Goal: Download file/media

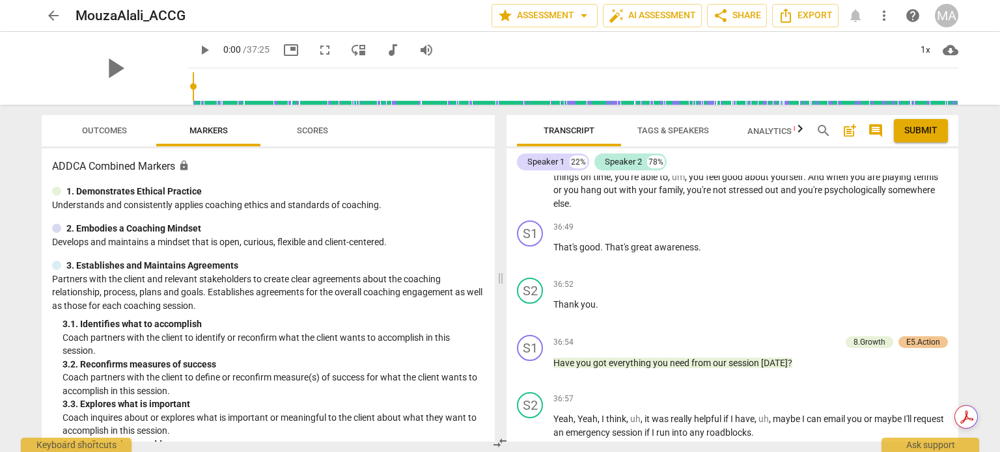
scroll to position [12531, 0]
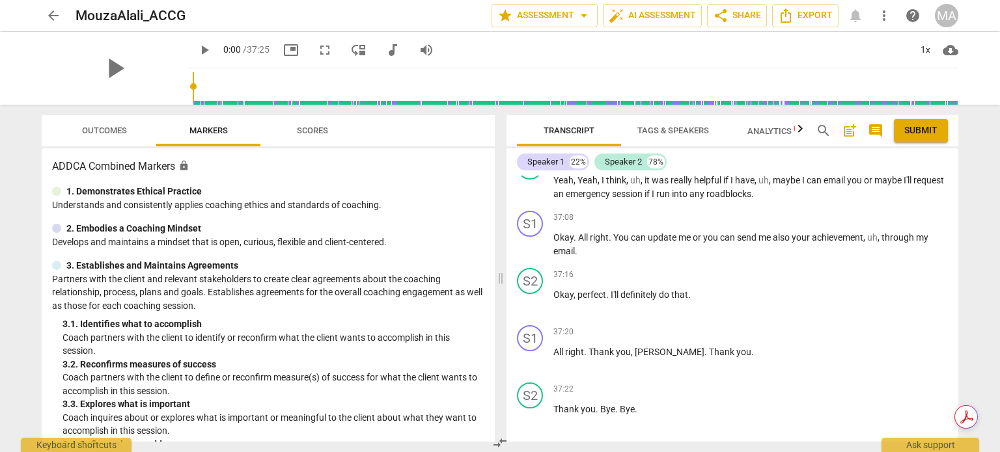
click at [732, 451] on span "Export" at bounding box center [732, 459] width 55 height 16
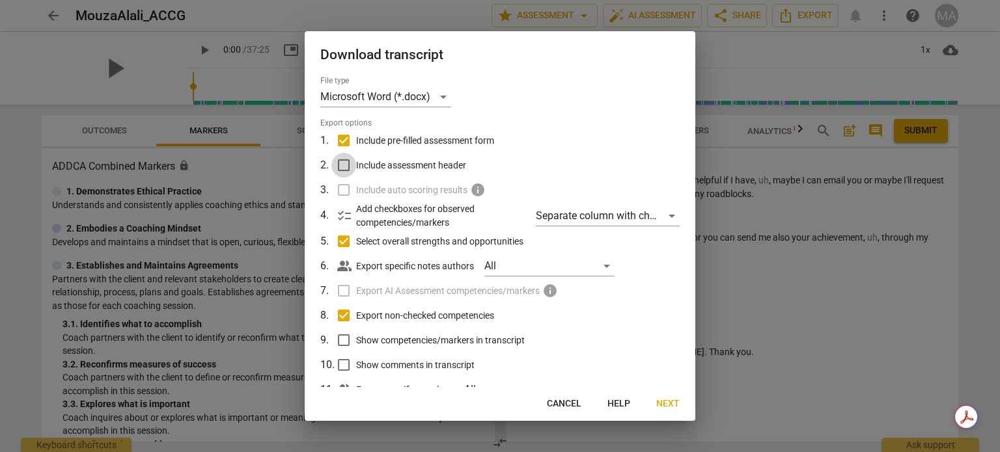
click at [341, 167] on input "Include assessment header" at bounding box center [343, 165] width 25 height 25
checkbox input "true"
click at [346, 340] on input "Show competencies/markers in transcript" at bounding box center [343, 340] width 25 height 25
checkbox input "true"
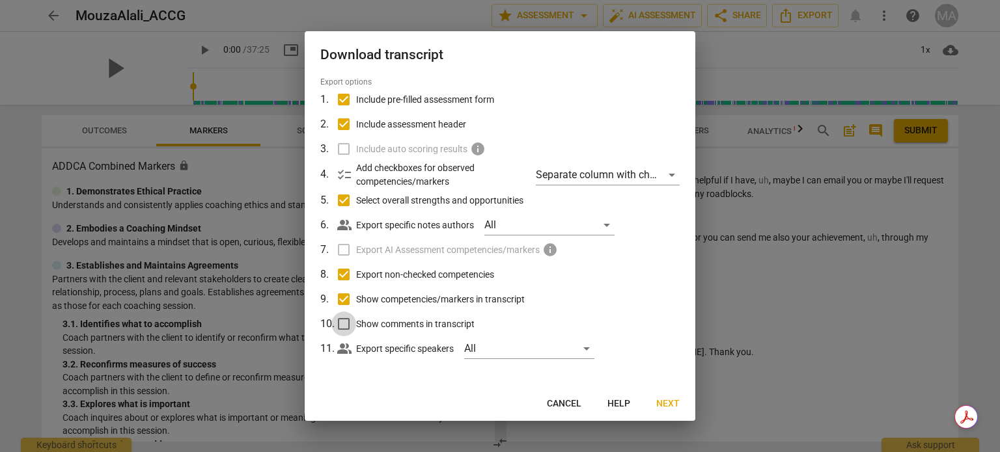
click at [344, 324] on input "Show comments in transcript" at bounding box center [343, 324] width 25 height 25
checkbox input "true"
click at [675, 397] on button "Next" at bounding box center [668, 403] width 44 height 23
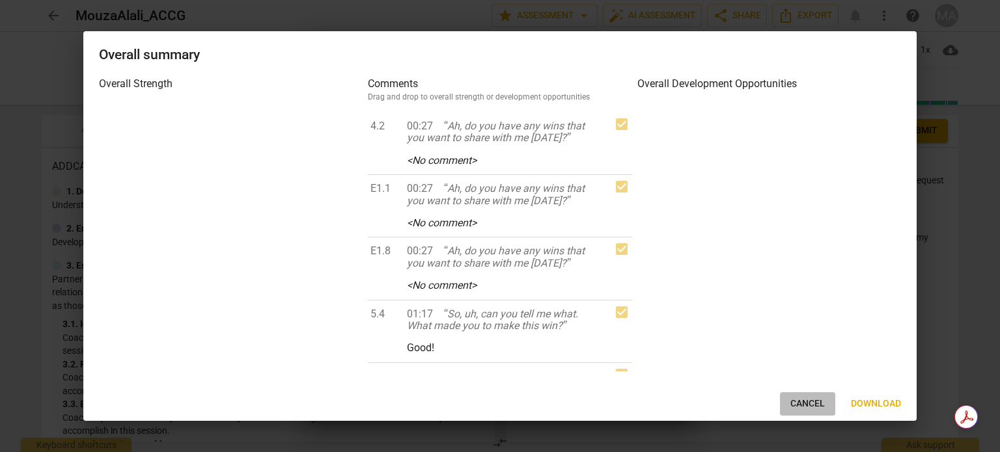
click at [814, 400] on span "Cancel" at bounding box center [807, 404] width 34 height 13
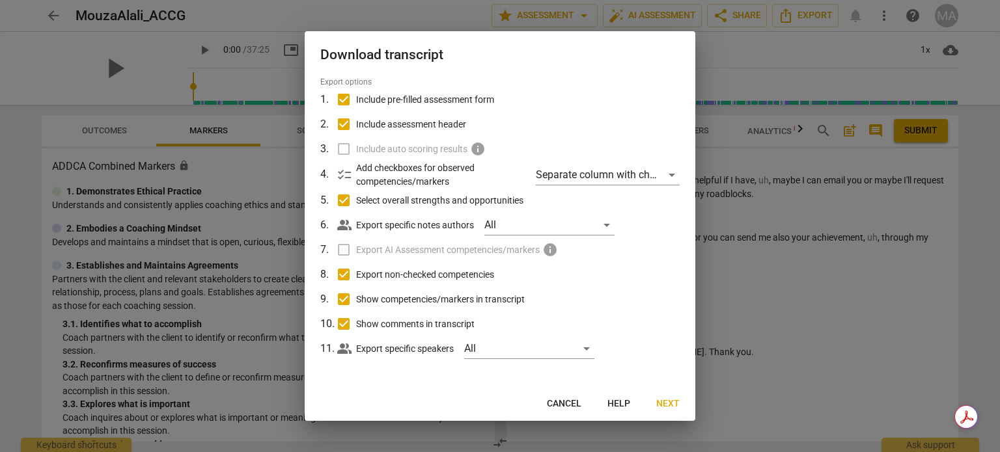
click at [344, 149] on label "Include auto scoring results info" at bounding box center [498, 149] width 341 height 25
click at [342, 246] on label "Export AI Assessment competencies/markers info" at bounding box center [498, 250] width 341 height 25
click at [659, 398] on span "Next" at bounding box center [667, 404] width 23 height 13
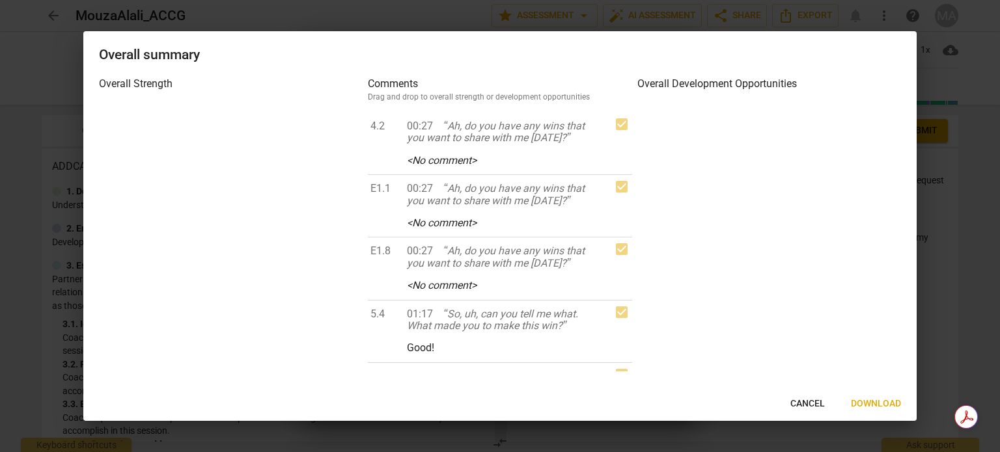
click at [877, 403] on span "Download" at bounding box center [876, 404] width 50 height 13
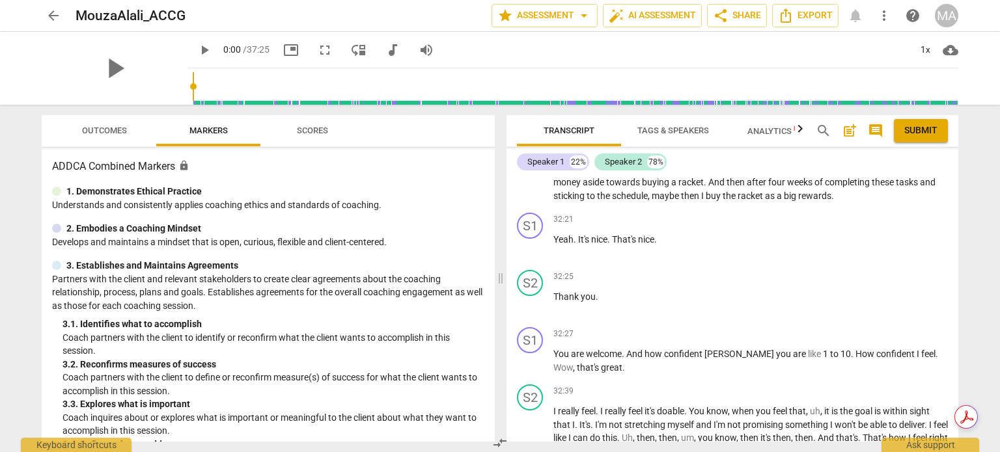
scroll to position [10621, 0]
drag, startPoint x: 957, startPoint y: 398, endPoint x: 939, endPoint y: 280, distance: 119.2
click at [939, 278] on div "format_bold format_list_bulleted [PERSON_NAME] delete Summary: What you did wel…" at bounding box center [732, 309] width 452 height 266
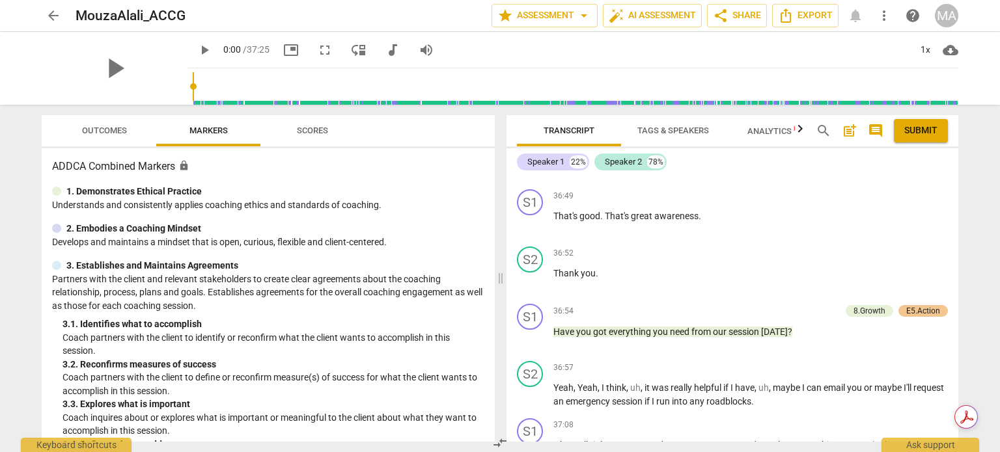
scroll to position [12531, 0]
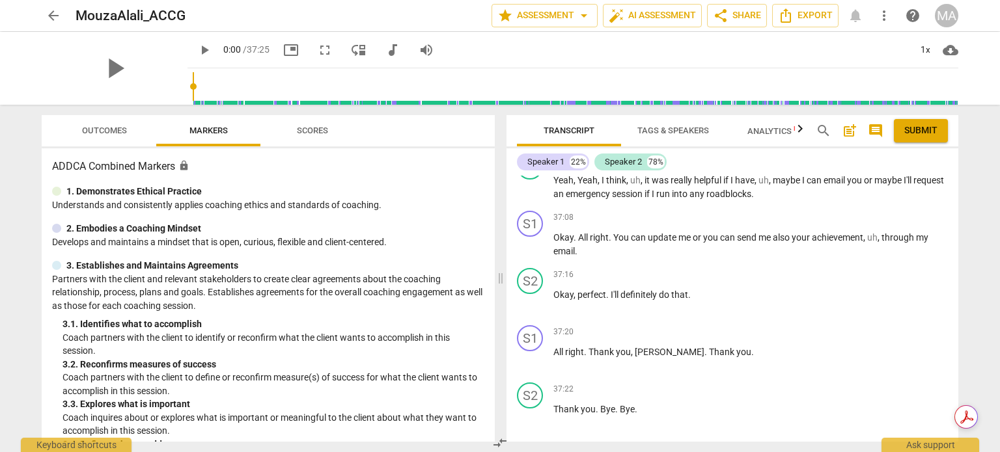
click at [95, 127] on span "Outcomes" at bounding box center [104, 131] width 45 height 10
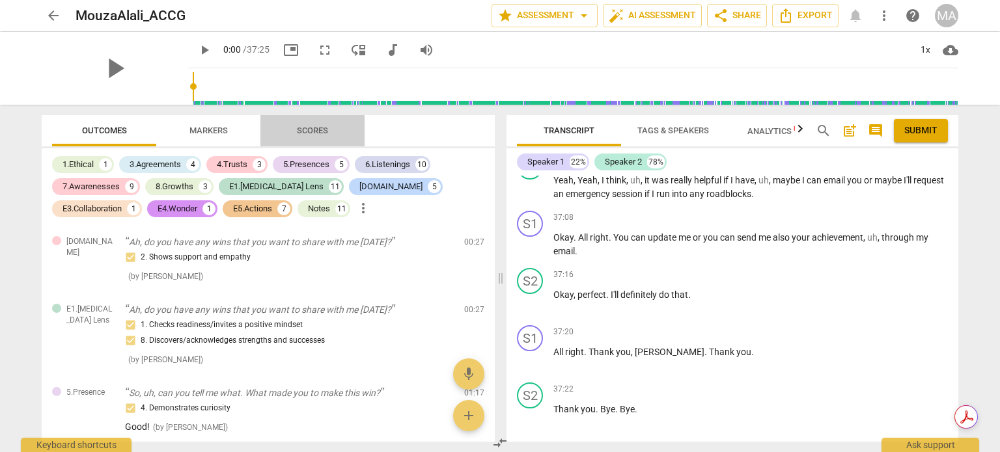
click at [325, 124] on span "Scores" at bounding box center [312, 131] width 62 height 18
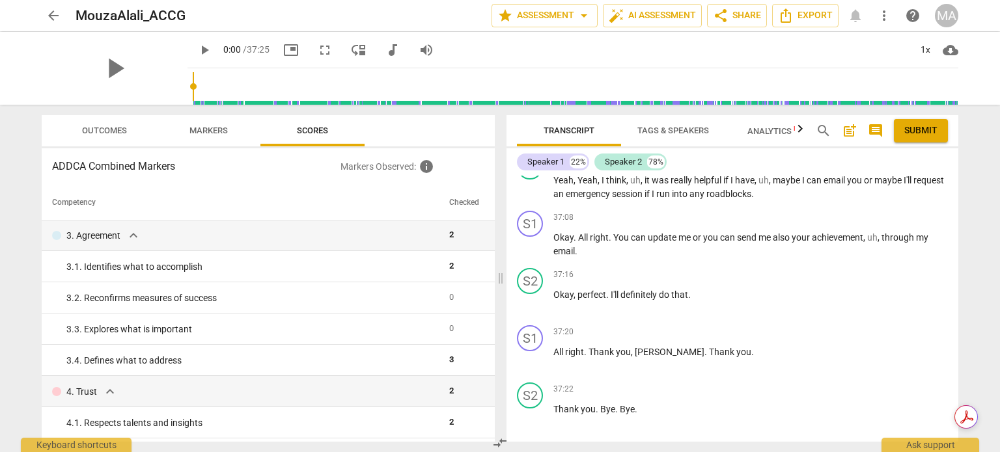
scroll to position [0, 0]
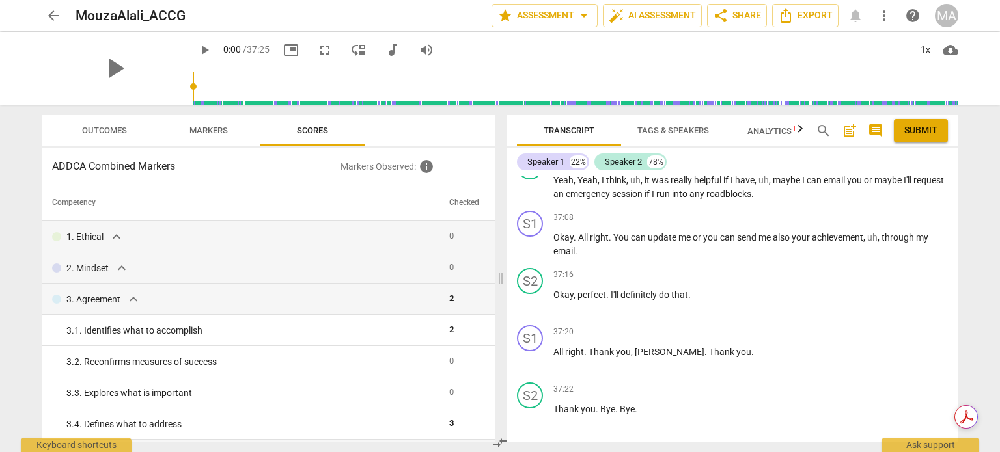
click at [197, 130] on span "Markers" at bounding box center [208, 131] width 38 height 10
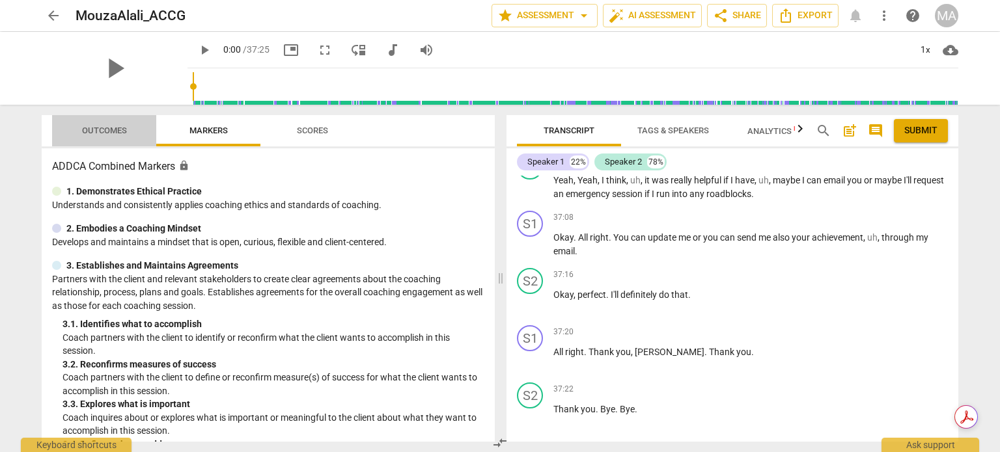
click at [125, 130] on span "Outcomes" at bounding box center [104, 131] width 45 height 10
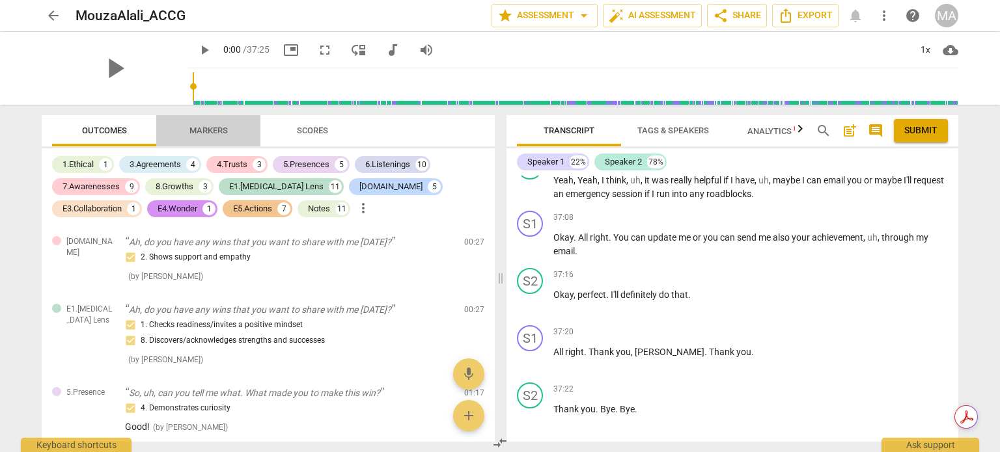
click at [216, 124] on span "Markers" at bounding box center [209, 131] width 70 height 18
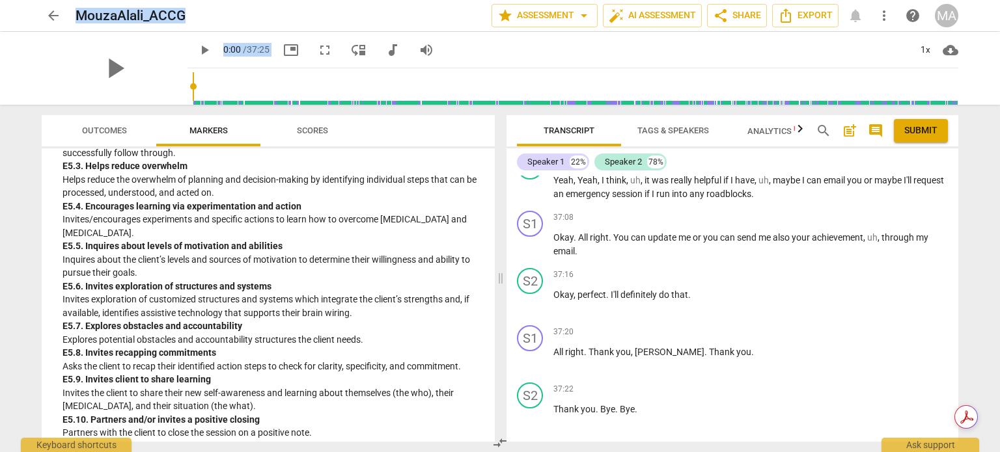
scroll to position [3458, 0]
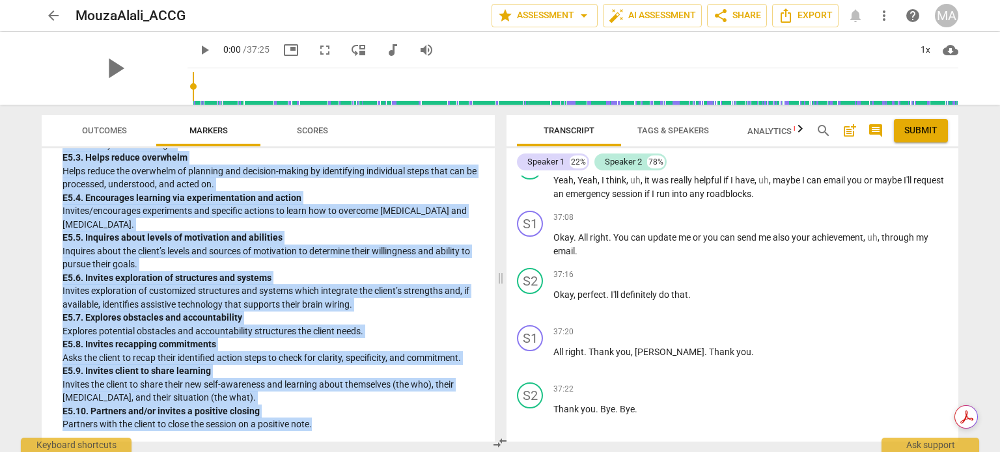
drag, startPoint x: 53, startPoint y: 165, endPoint x: 380, endPoint y: 451, distance: 435.0
click at [380, 451] on div "Outcomes Markers Scores ADDCA Combined Markers lock 1. Demonstrates Ethical Pra…" at bounding box center [265, 279] width 469 height 348
copy div "ADDCA Combined Markers lock 1. Demonstrates Ethical Practice Understands and co…"
click at [438, 330] on p "Explores potential obstacles and accountability structures the client needs." at bounding box center [273, 332] width 422 height 14
